Goal: Task Accomplishment & Management: Manage account settings

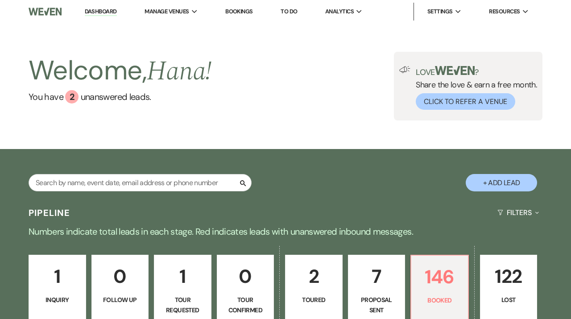
scroll to position [143, 0]
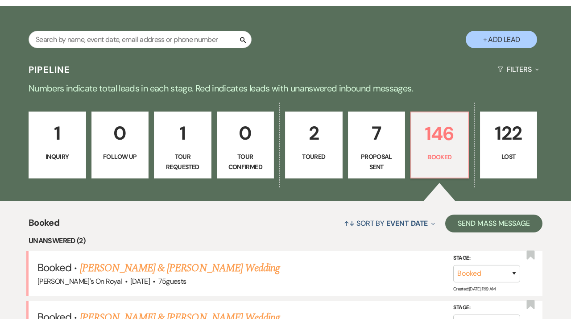
click at [377, 148] on link "7 Proposal Sent" at bounding box center [377, 144] width 58 height 67
select select "6"
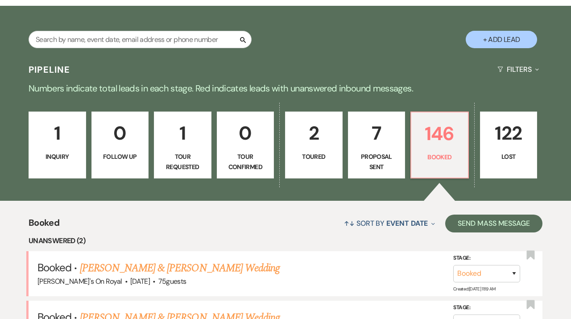
select select "6"
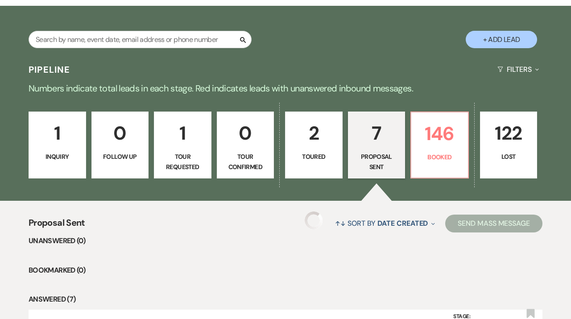
select select "6"
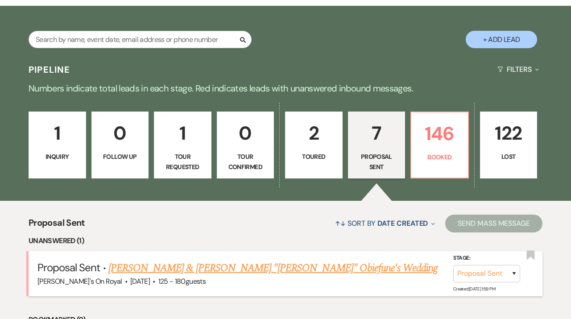
click at [272, 271] on link "[PERSON_NAME] & [PERSON_NAME] "[PERSON_NAME]" Obiefune's Wedding" at bounding box center [272, 268] width 329 height 16
select select "6"
select select "20"
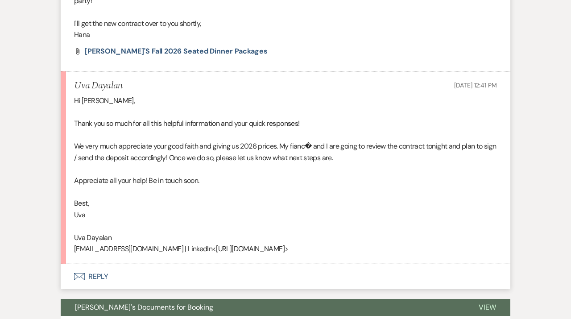
scroll to position [2692, 0]
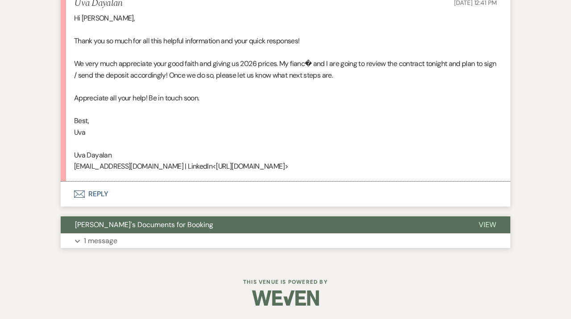
click at [336, 233] on button "Expand 1 message" at bounding box center [285, 240] width 449 height 15
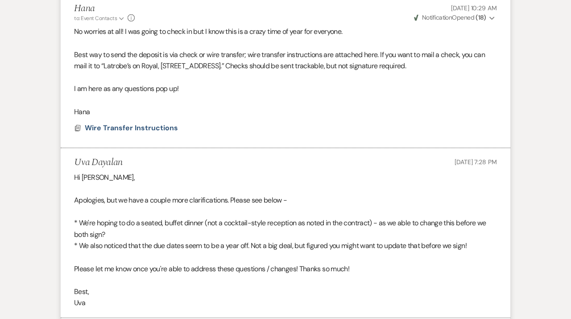
scroll to position [1160, 0]
